Goal: Task Accomplishment & Management: Complete application form

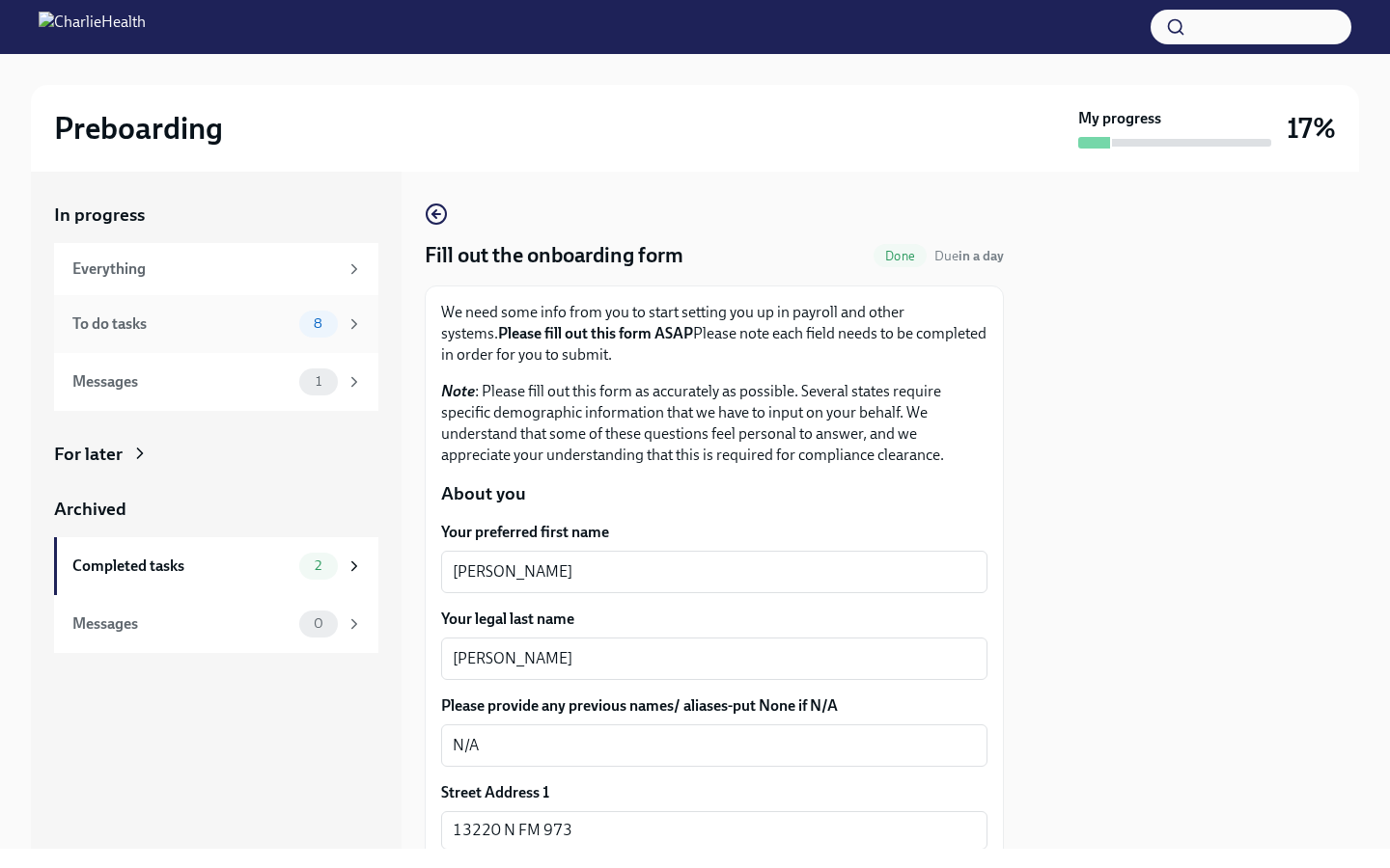
click at [253, 314] on div "To do tasks" at bounding box center [181, 324] width 219 height 21
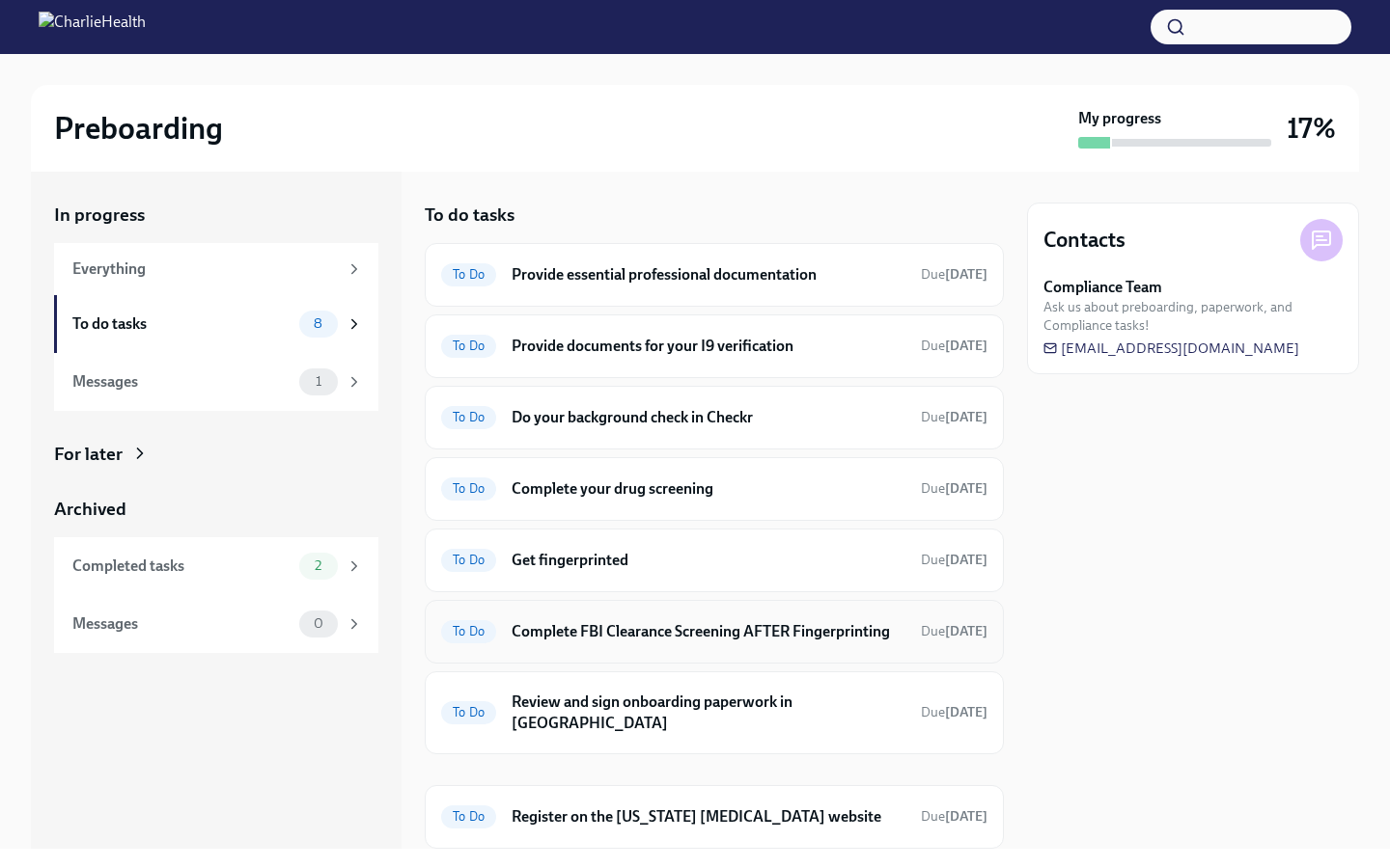
scroll to position [42, 0]
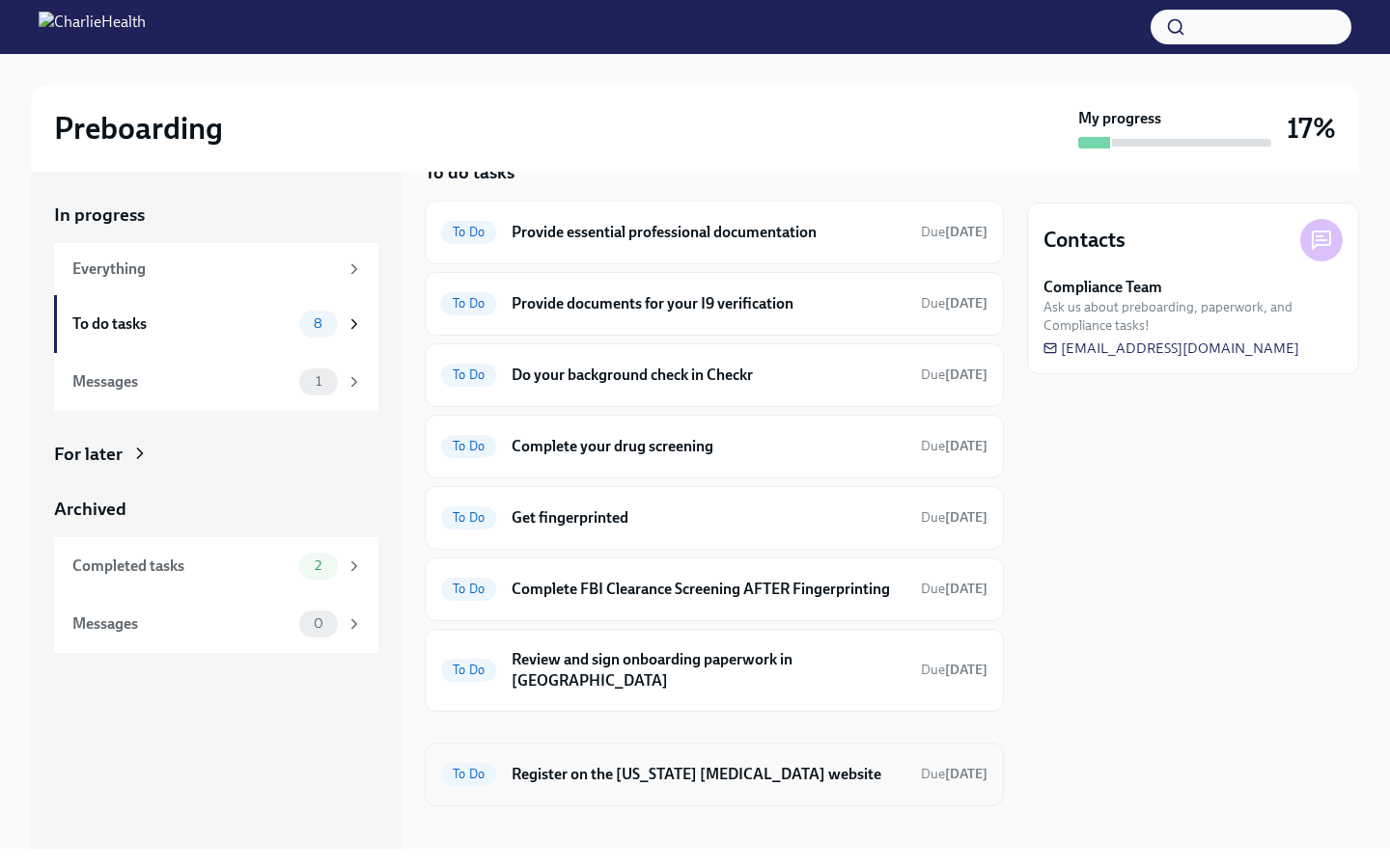
click at [764, 764] on h6 "Register on the [US_STATE] [MEDICAL_DATA] website" at bounding box center [708, 774] width 394 height 21
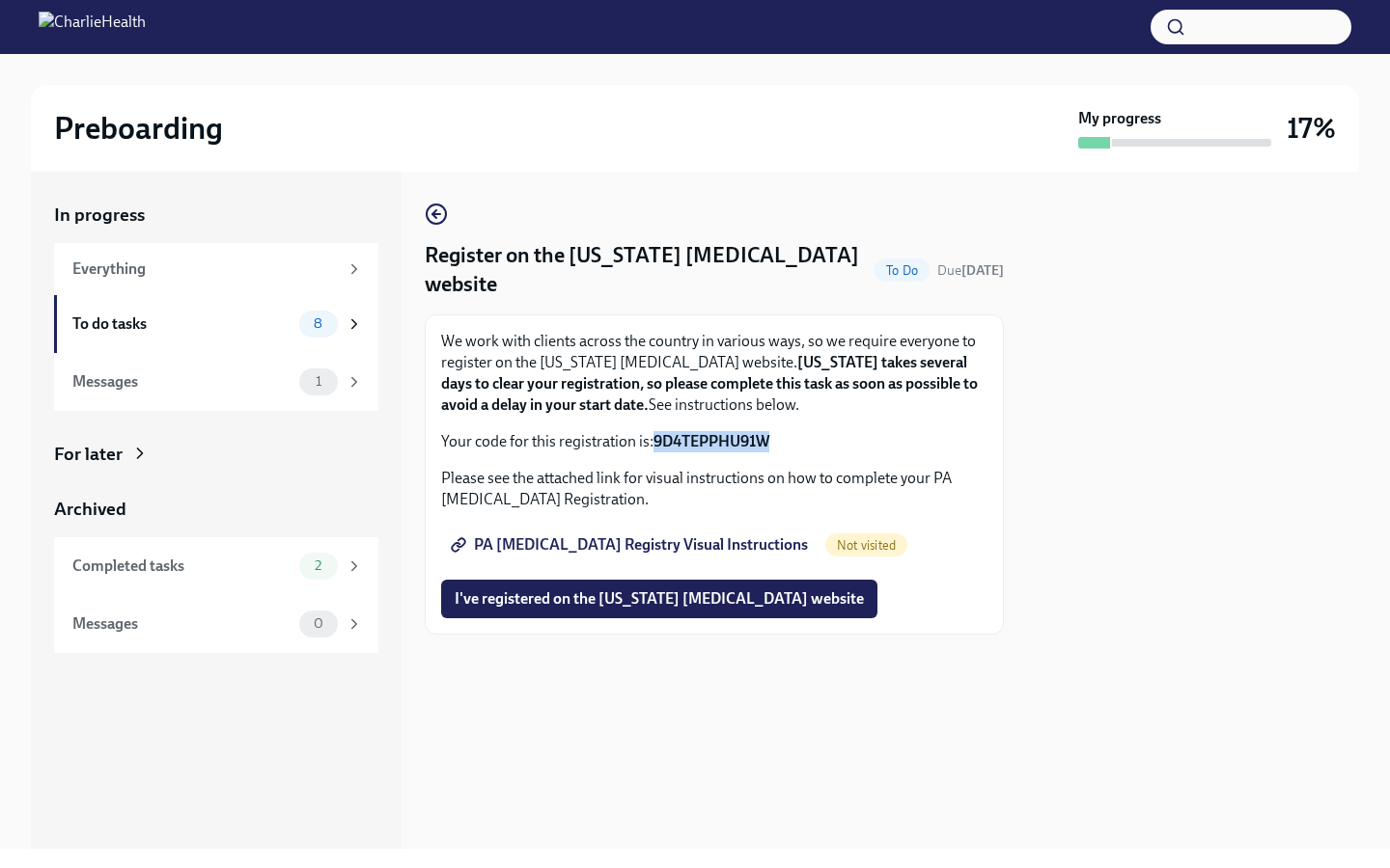
drag, startPoint x: 774, startPoint y: 437, endPoint x: 658, endPoint y: 437, distance: 116.0
click at [658, 437] on p "Your code for this registration is: 9D4TEPPHU91W" at bounding box center [713, 441] width 547 height 21
copy strong "9D4TEPPHU91W"
click at [576, 536] on span "PA [MEDICAL_DATA] Registry Visual Instructions" at bounding box center [631, 544] width 353 height 19
drag, startPoint x: 773, startPoint y: 436, endPoint x: 658, endPoint y: 436, distance: 115.0
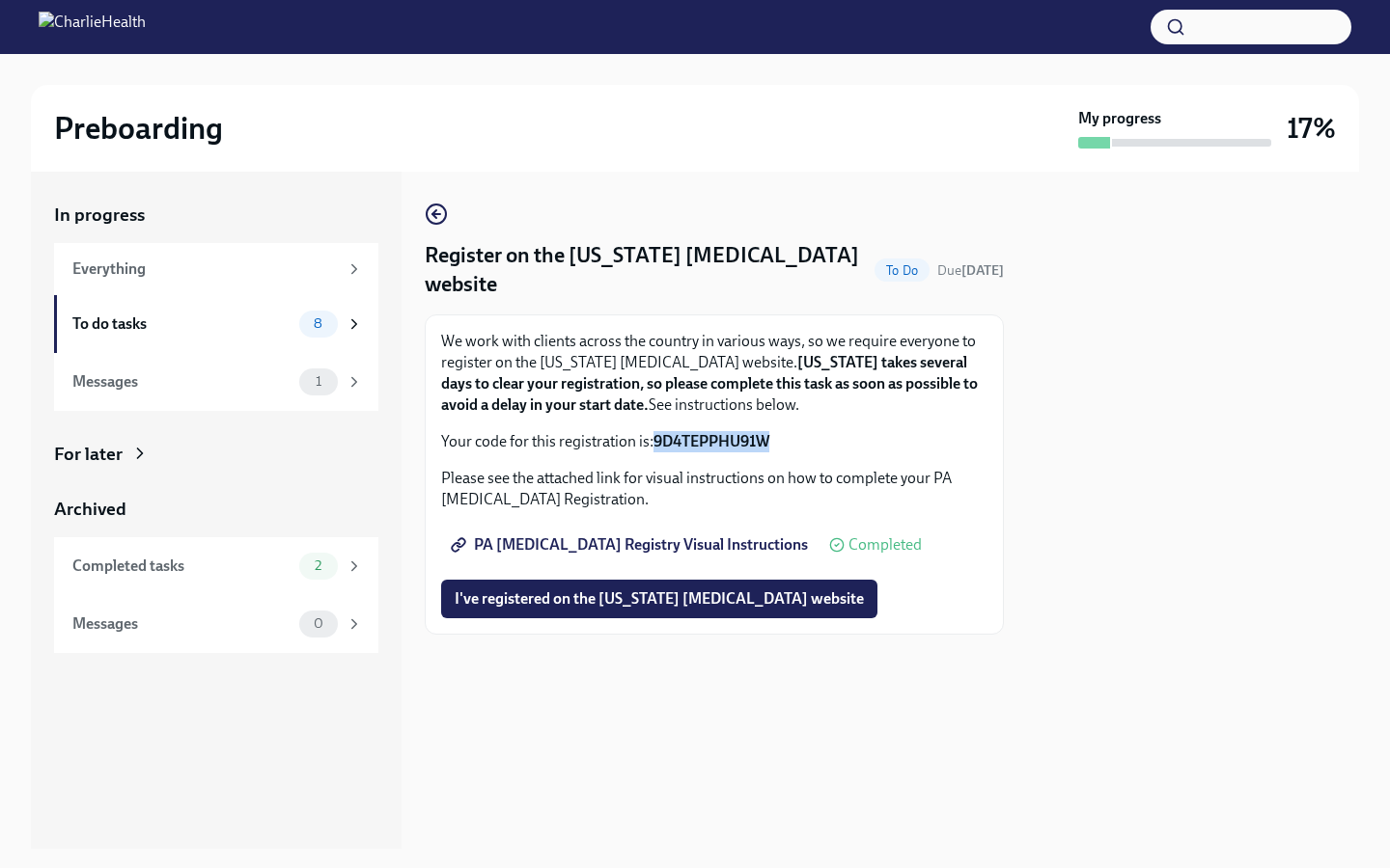
click at [658, 436] on p "Your code for this registration is: 9D4TEPPHU91W" at bounding box center [713, 441] width 547 height 21
copy strong "9D4TEPPHU91W"
click at [628, 601] on span "I've registered on the [US_STATE] [MEDICAL_DATA] website" at bounding box center [659, 598] width 409 height 19
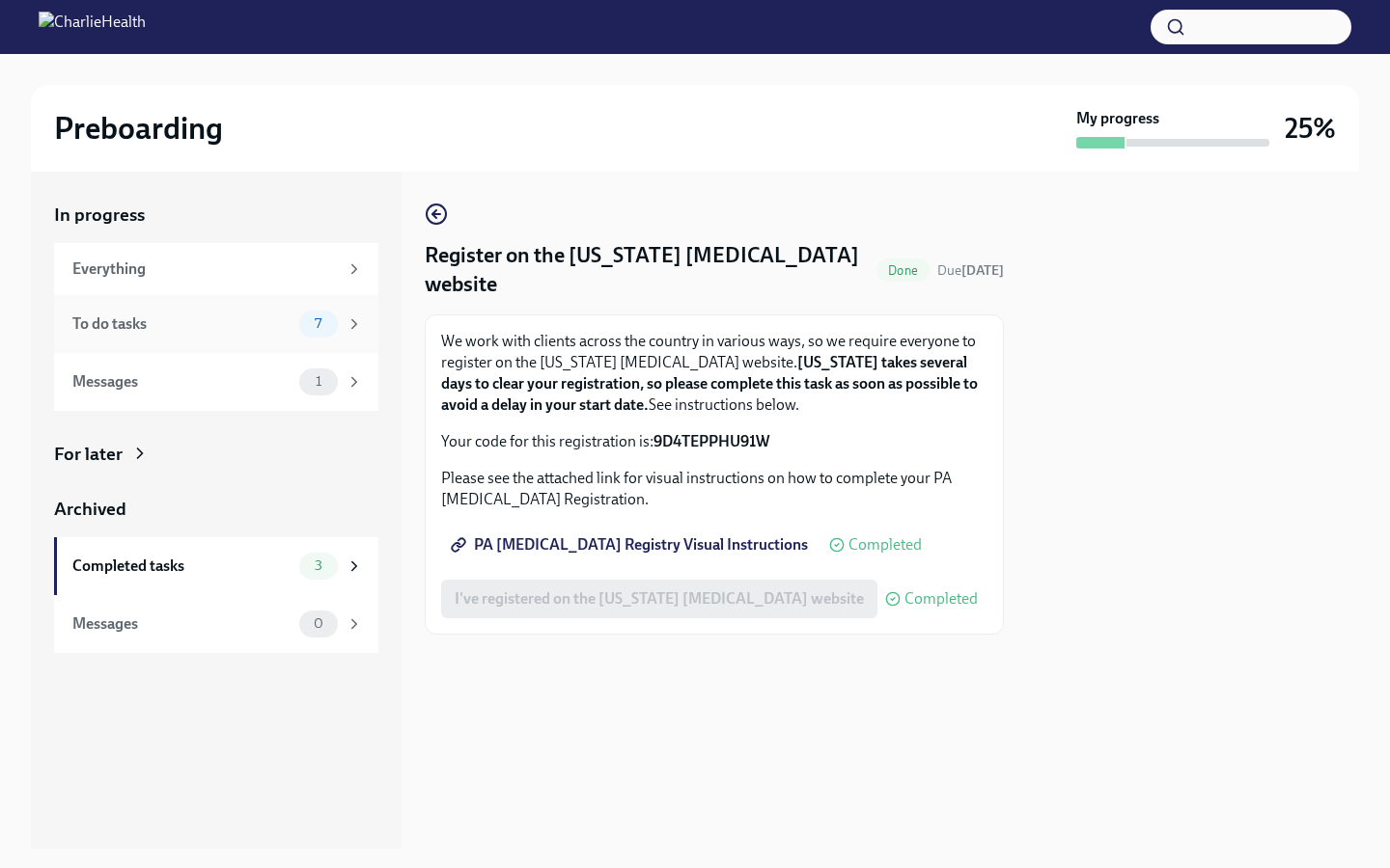
click at [330, 324] on span "7" at bounding box center [318, 324] width 30 height 14
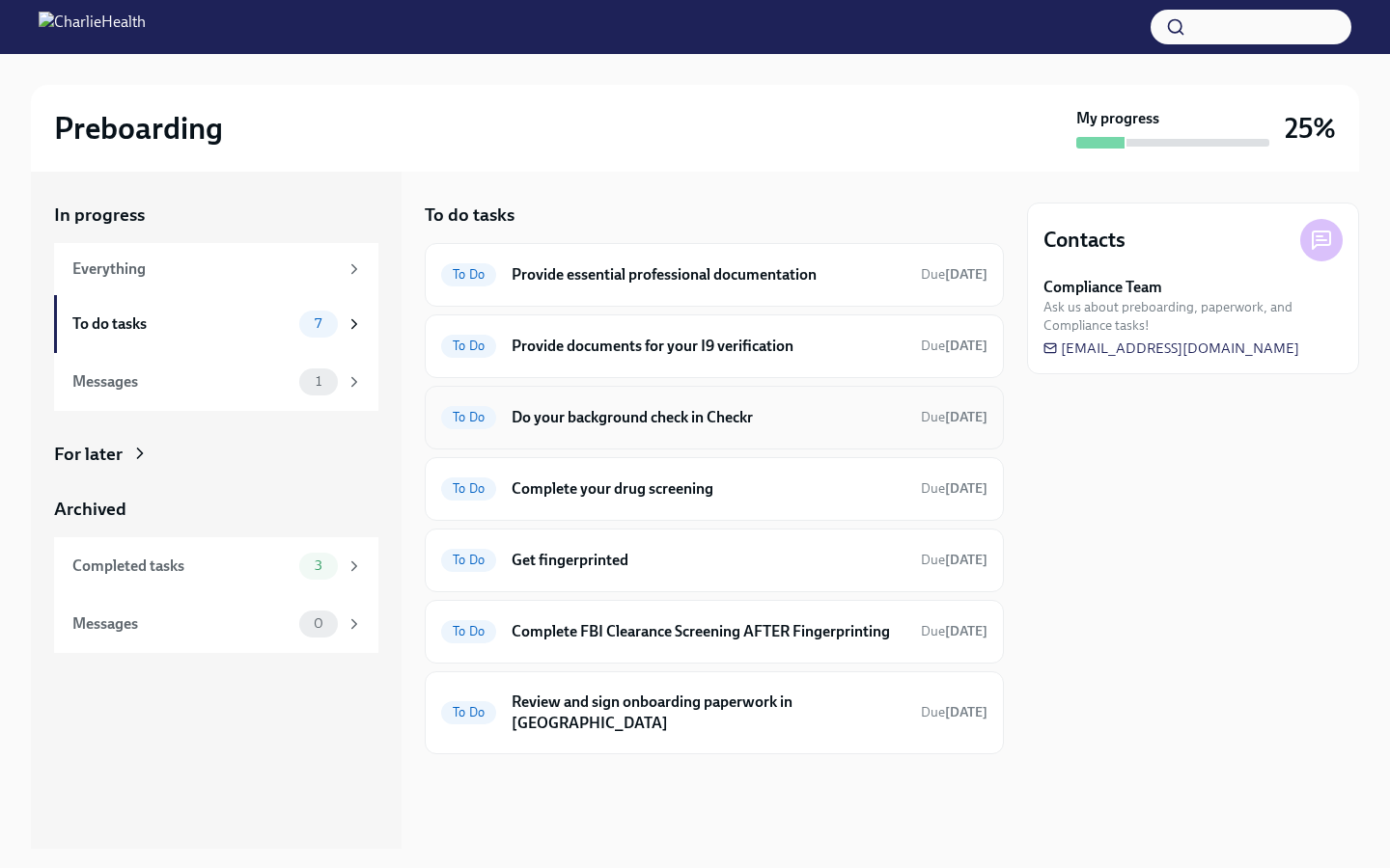
click at [791, 424] on h6 "Do your background check in Checkr" at bounding box center [708, 418] width 394 height 21
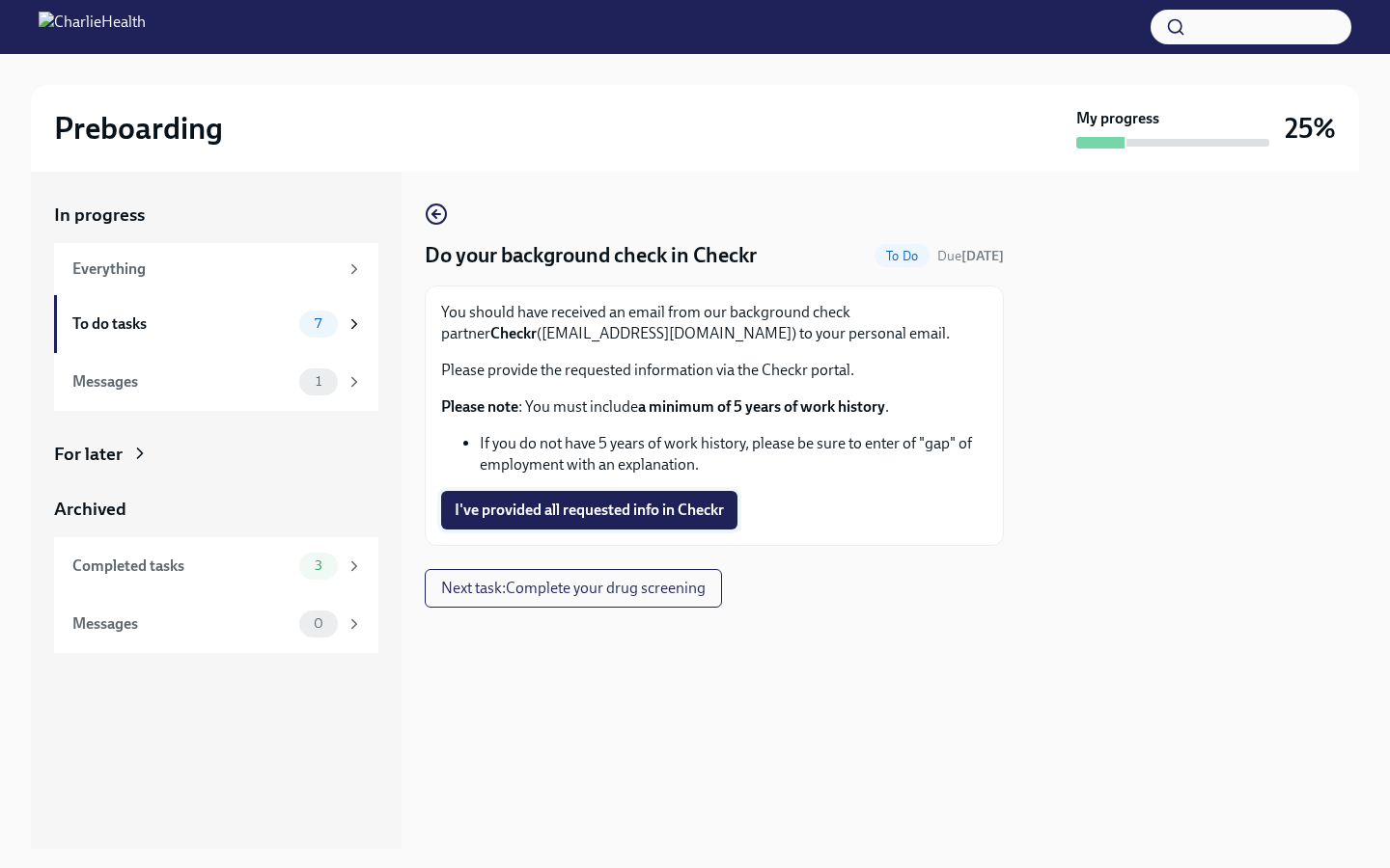
click at [660, 506] on span "I've provided all requested info in Checkr" at bounding box center [589, 509] width 269 height 19
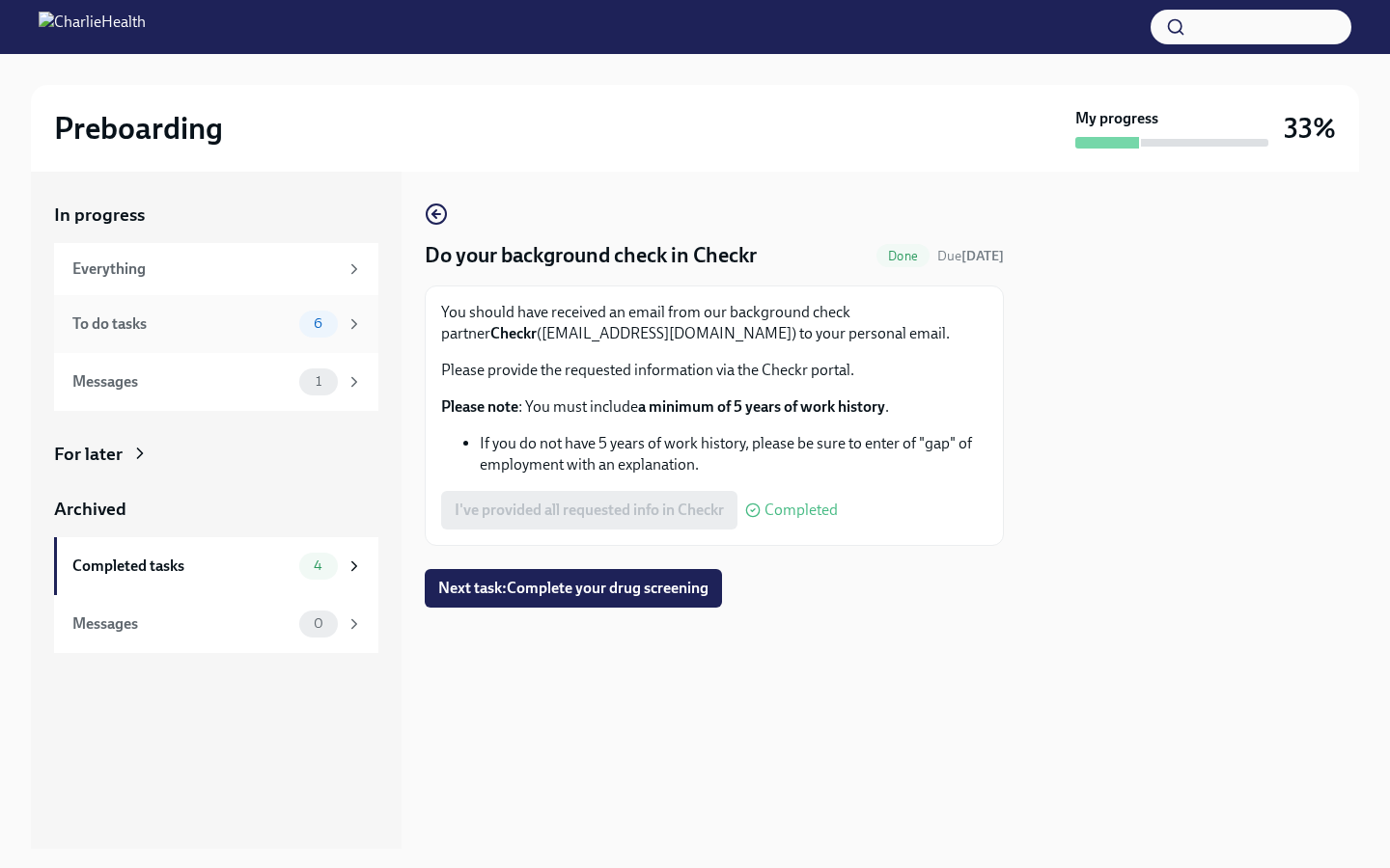
click at [313, 317] on span "6" at bounding box center [318, 324] width 32 height 14
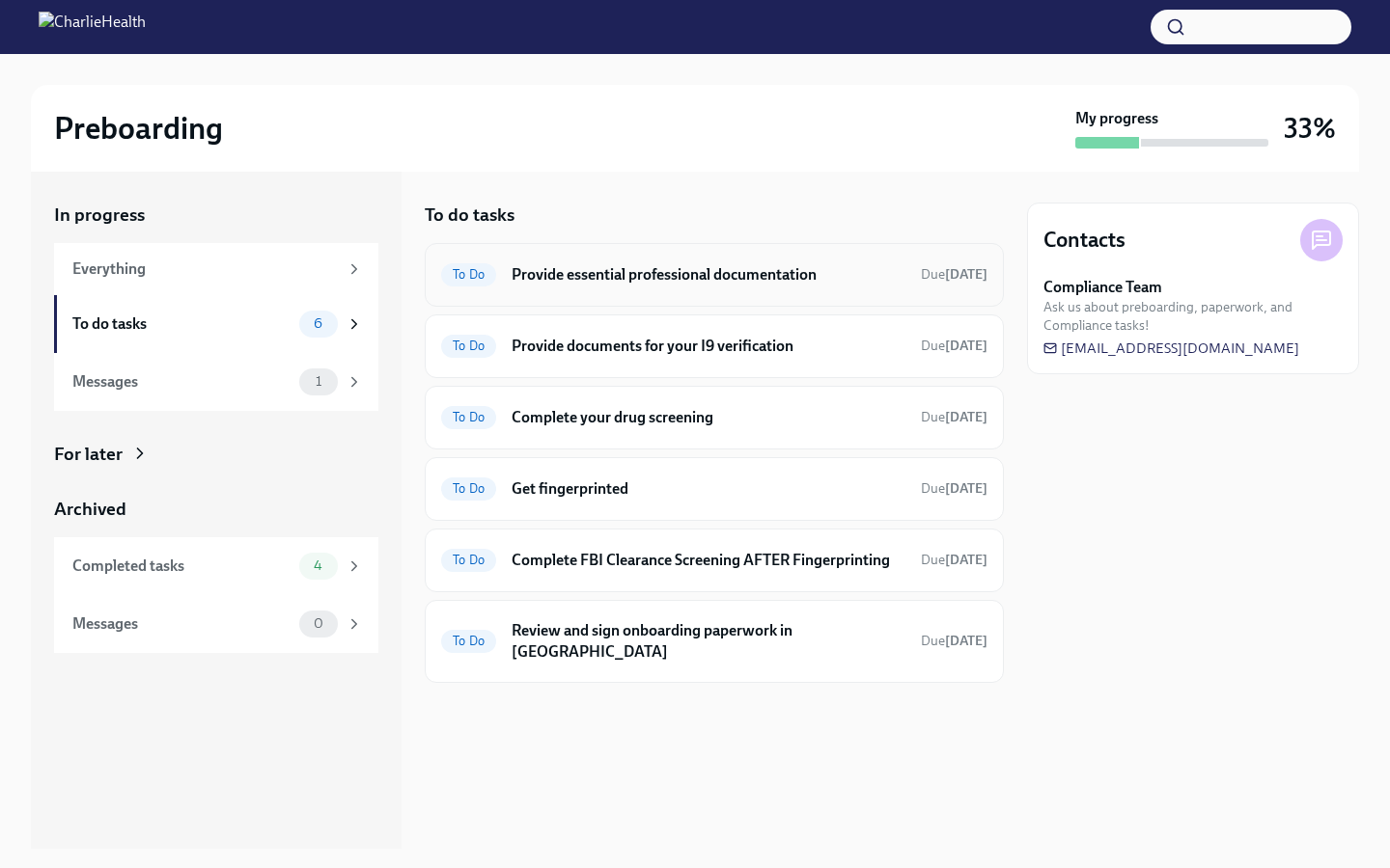
click at [788, 287] on div "To Do Provide essential professional documentation Due [DATE]" at bounding box center [713, 275] width 547 height 31
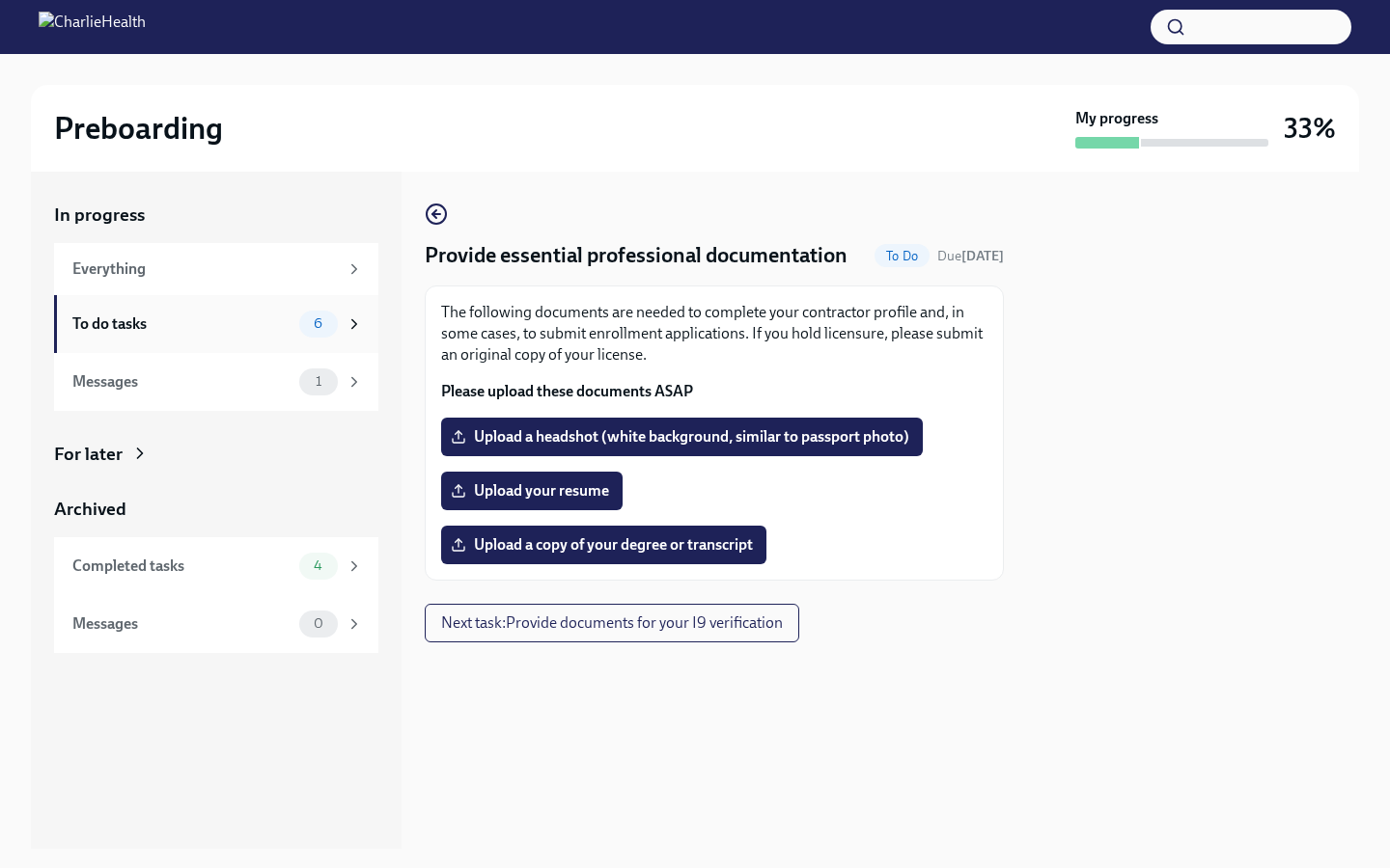
click at [258, 320] on div "To do tasks" at bounding box center [181, 324] width 219 height 21
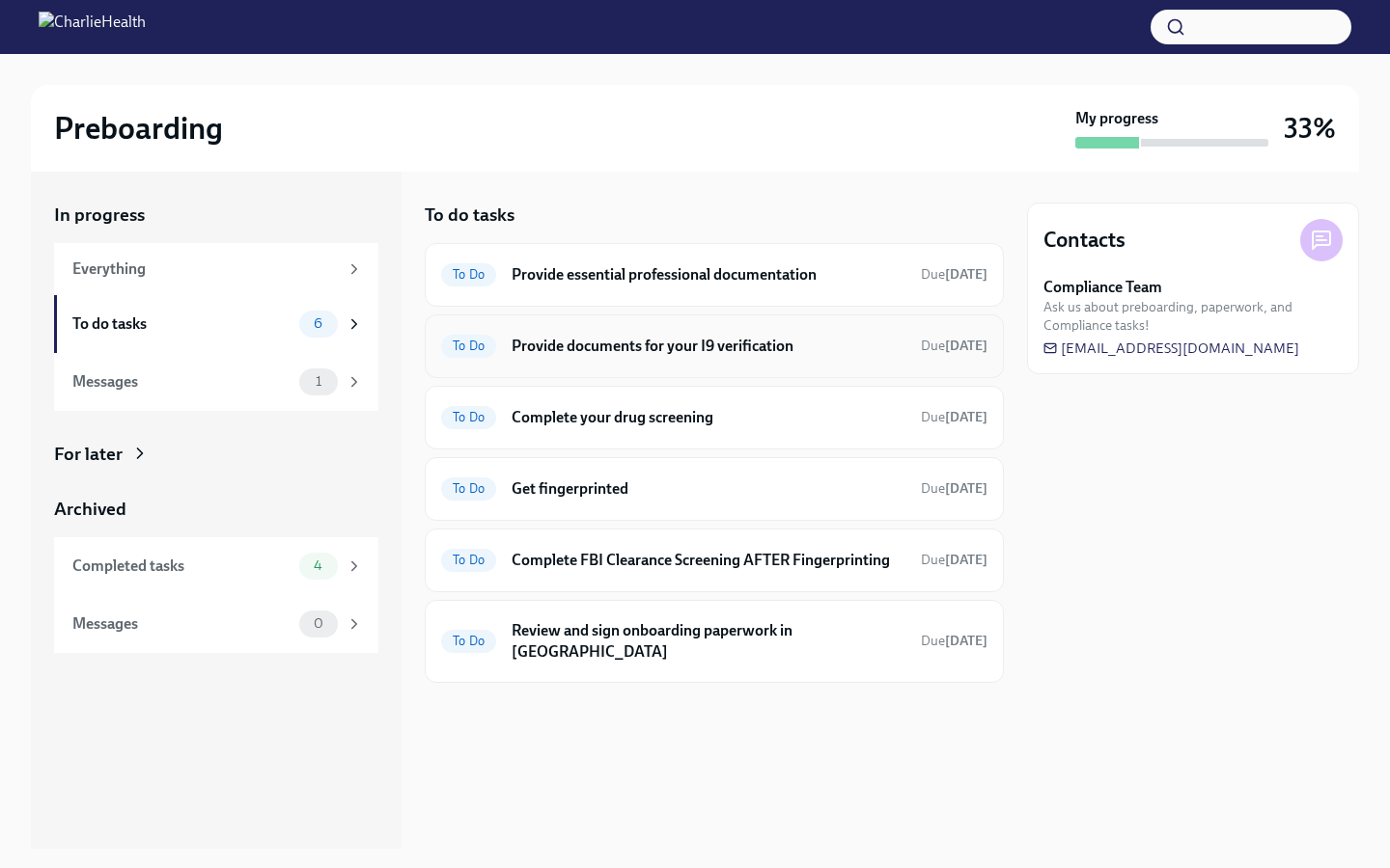
click at [804, 371] on div "To Do Provide documents for your I9 verification Due [DATE]" at bounding box center [713, 347] width 579 height 64
click at [738, 347] on h6 "Provide documents for your I9 verification" at bounding box center [708, 346] width 394 height 21
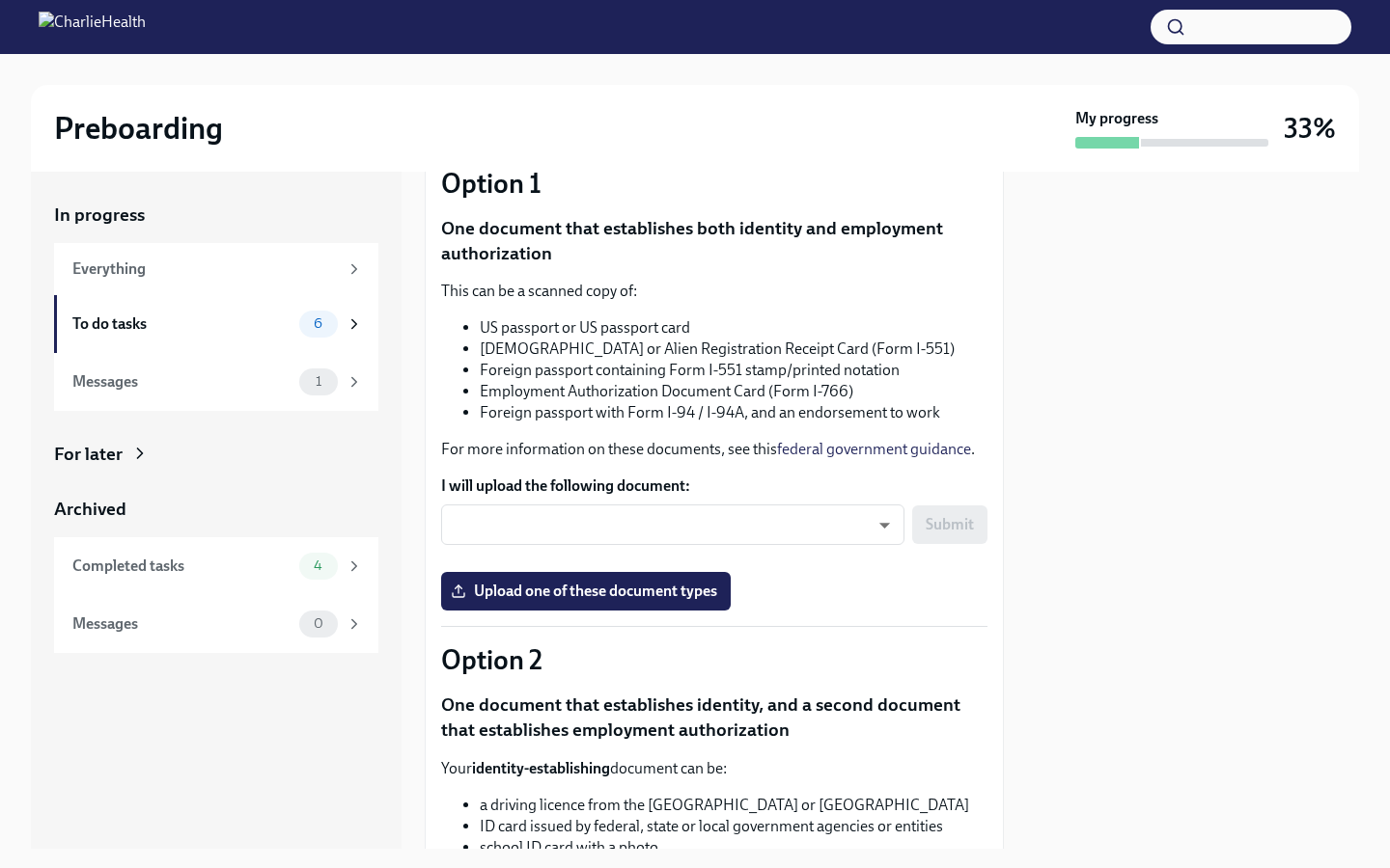
scroll to position [165, 0]
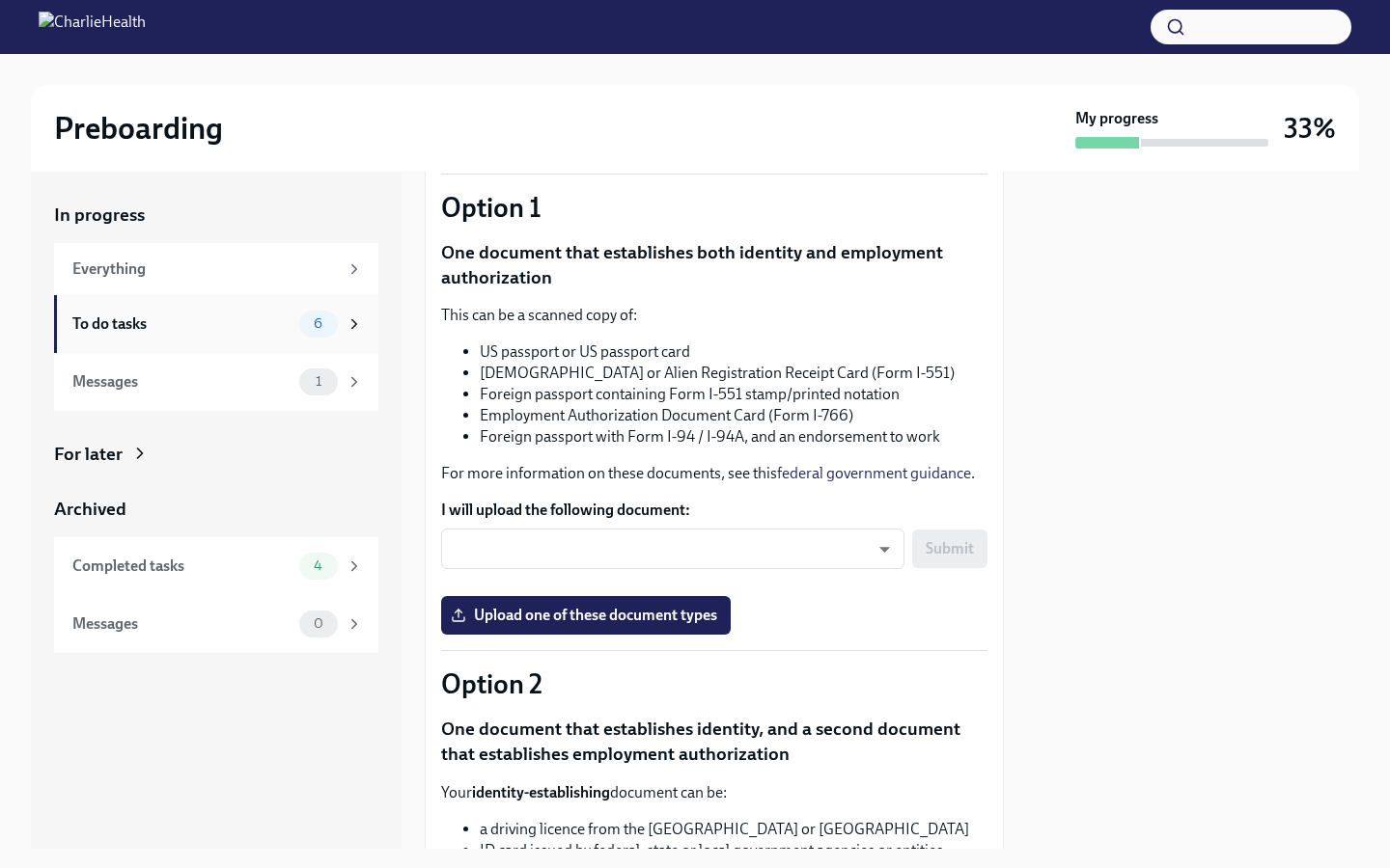
click at [257, 326] on div "To do tasks" at bounding box center [181, 324] width 219 height 21
